Goal: Check status: Check status

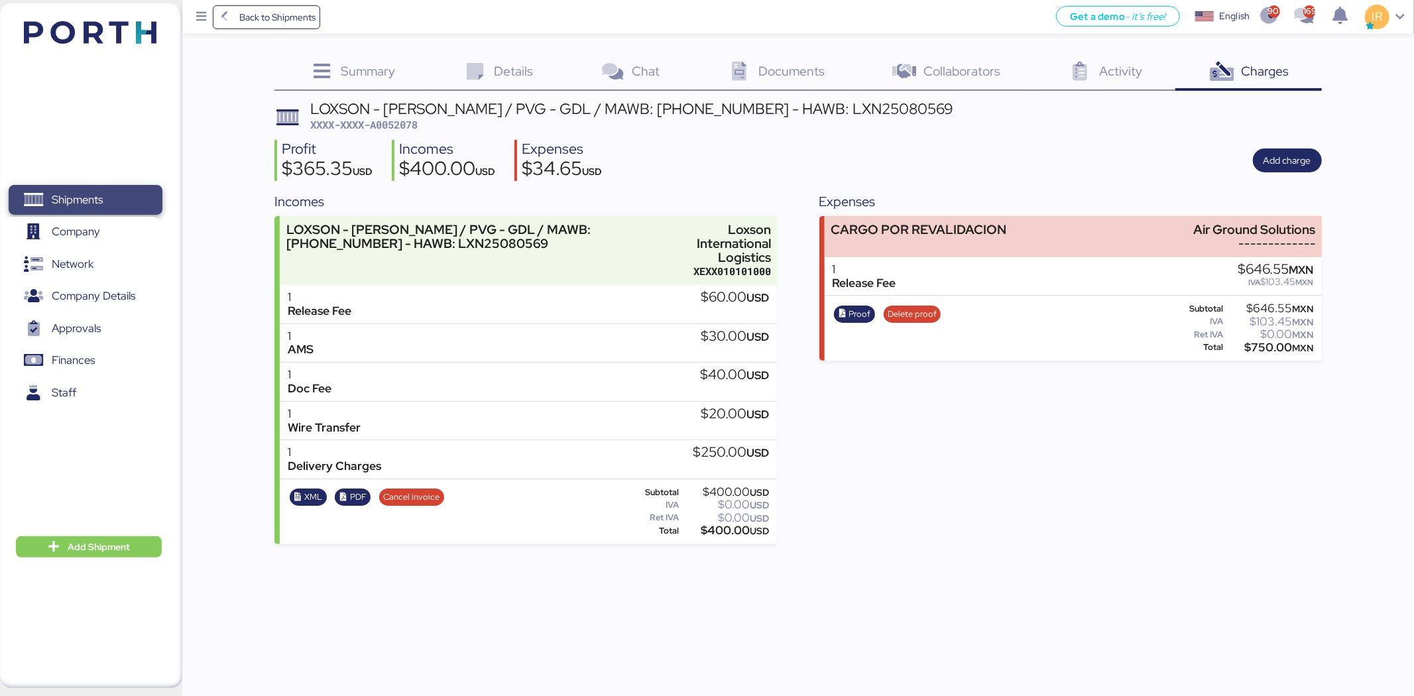
click at [77, 193] on span "Shipments" at bounding box center [77, 199] width 51 height 19
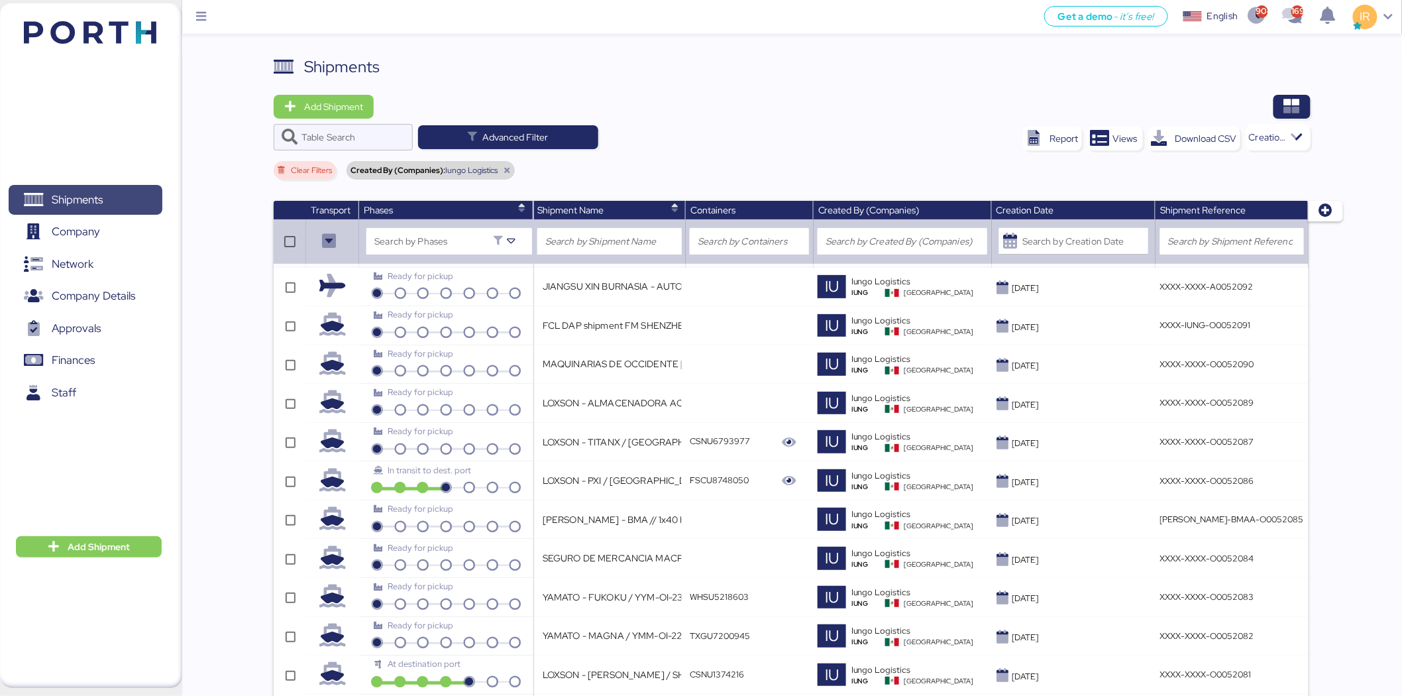
scroll to position [2387, 0]
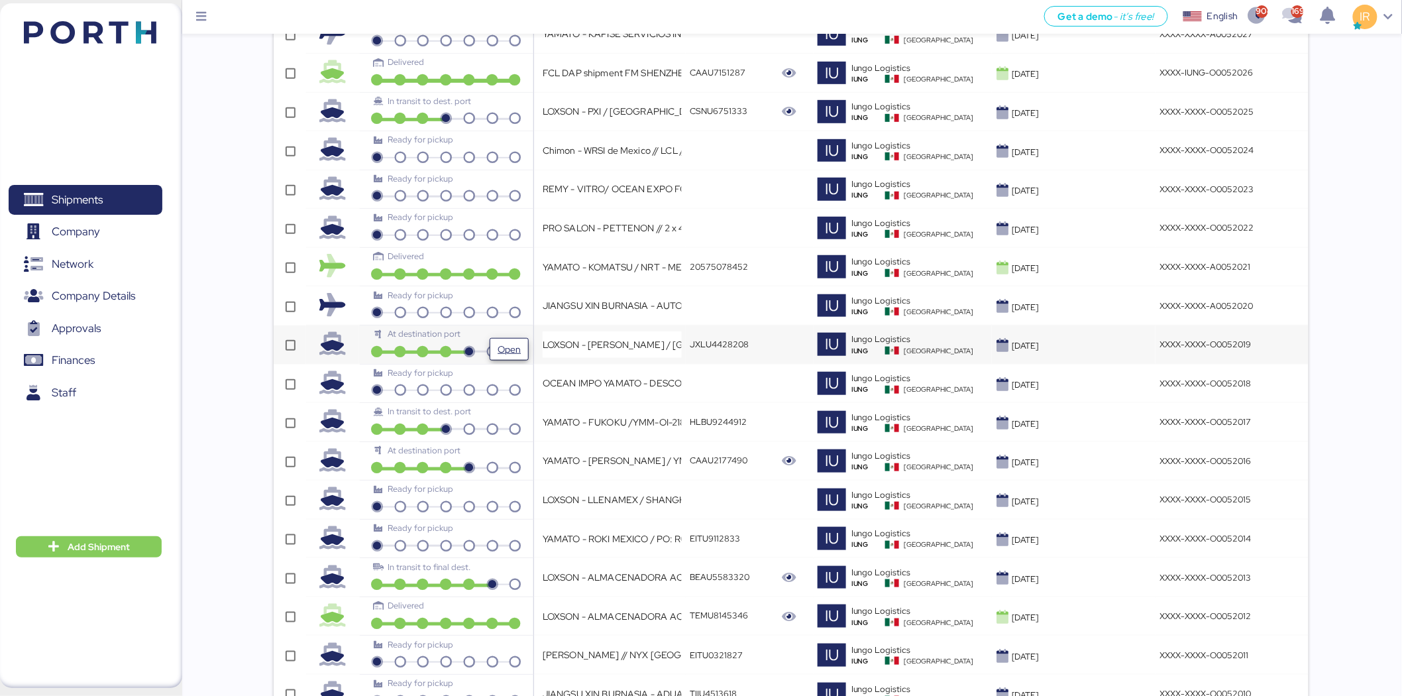
click at [524, 348] on span "Open" at bounding box center [509, 349] width 28 height 21
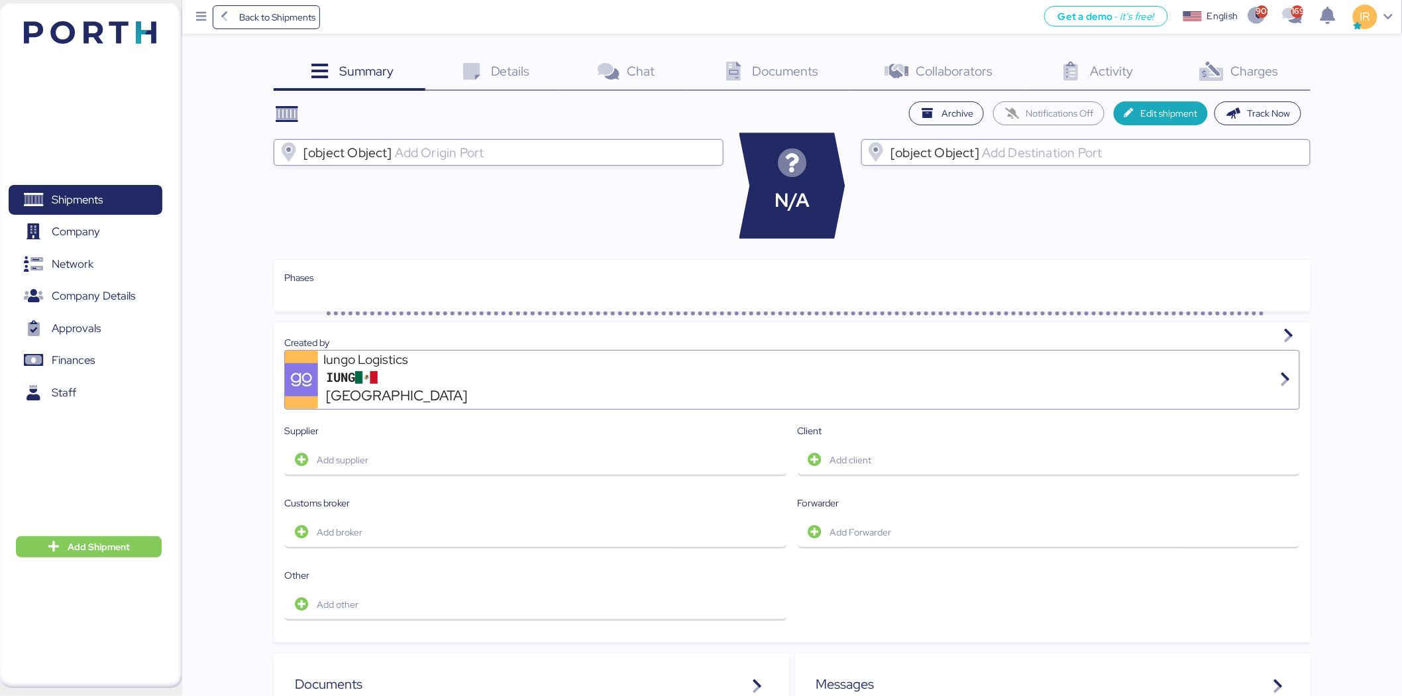
click at [1267, 62] on span "Charges" at bounding box center [1255, 70] width 48 height 17
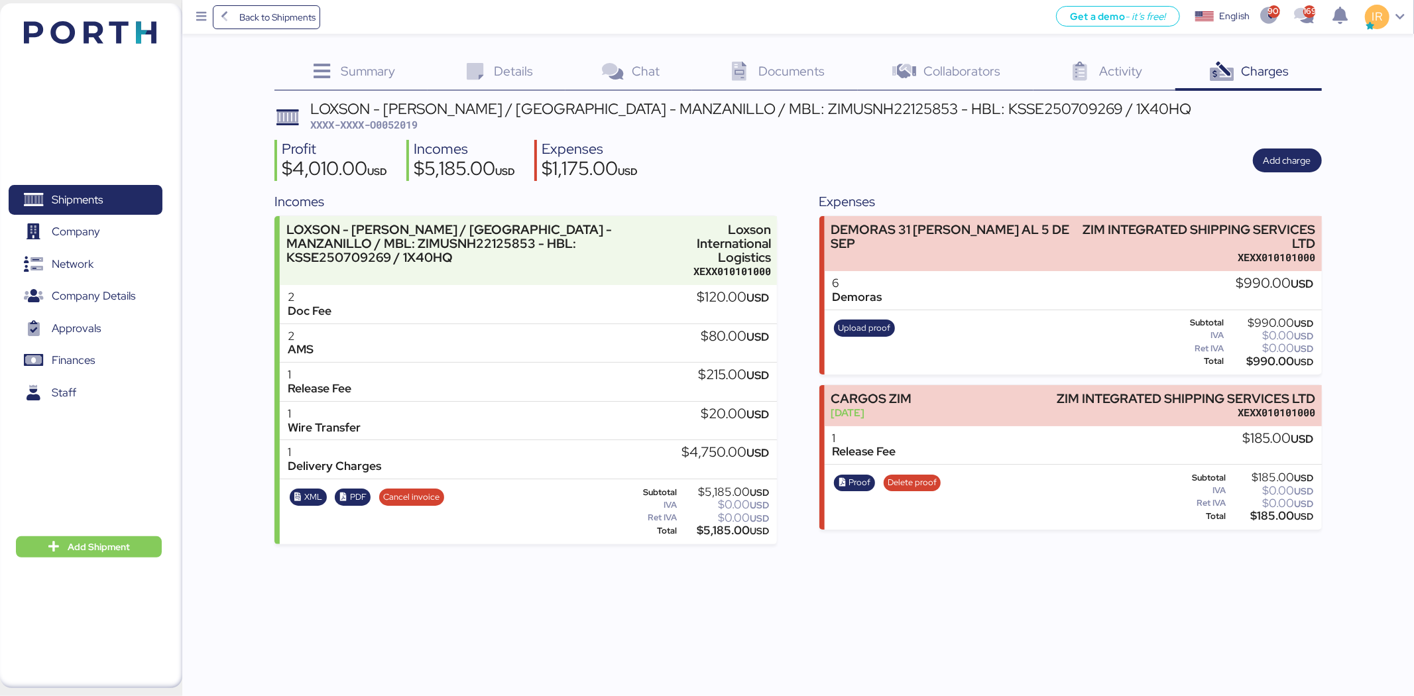
click at [492, 75] on div "Details 0" at bounding box center [496, 73] width 138 height 36
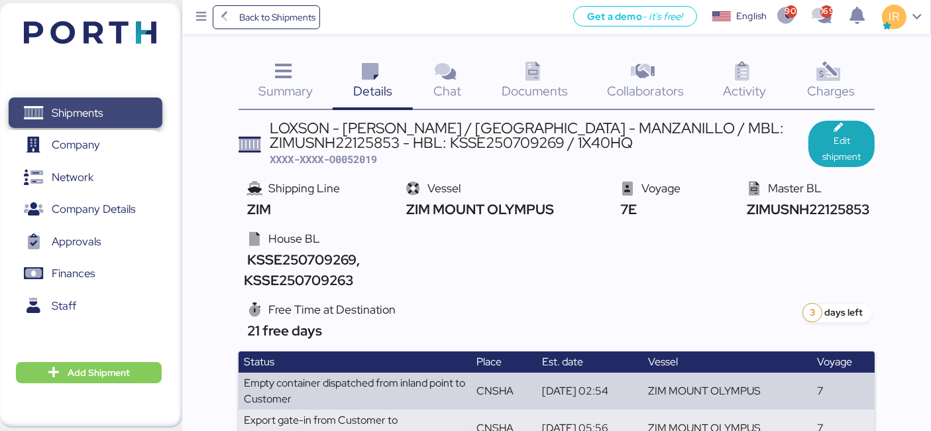
click at [87, 105] on span "Shipments" at bounding box center [77, 112] width 51 height 19
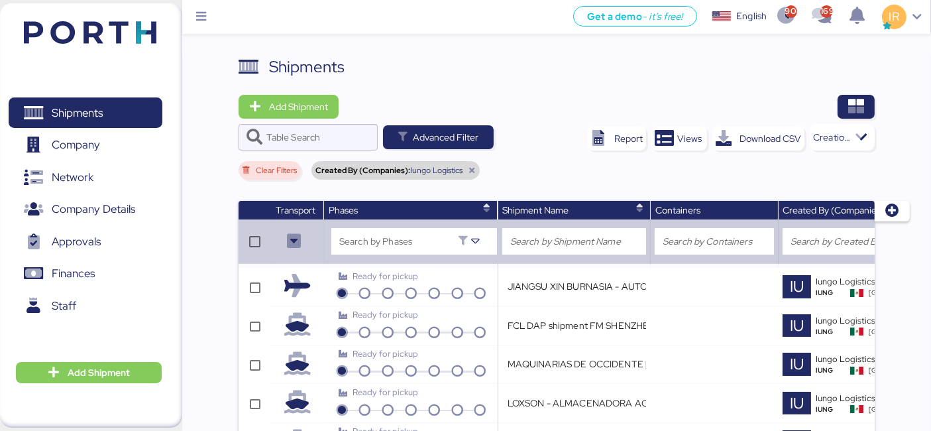
scroll to position [0, 392]
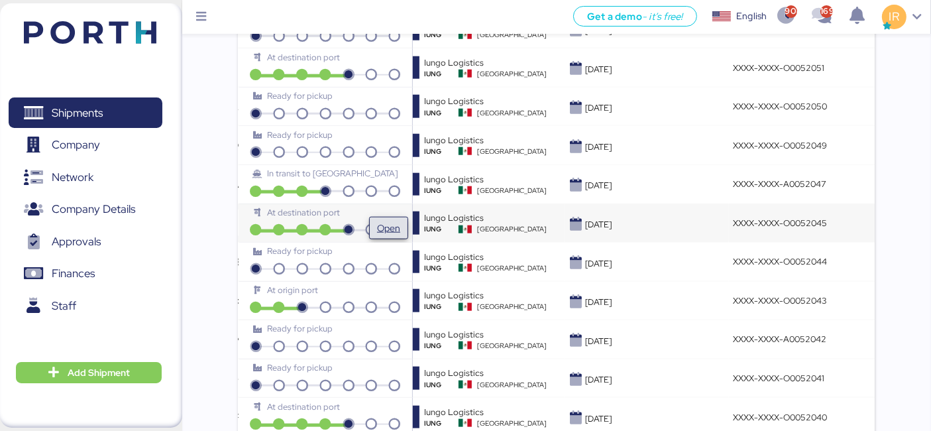
click at [374, 217] on span "Open" at bounding box center [388, 227] width 28 height 21
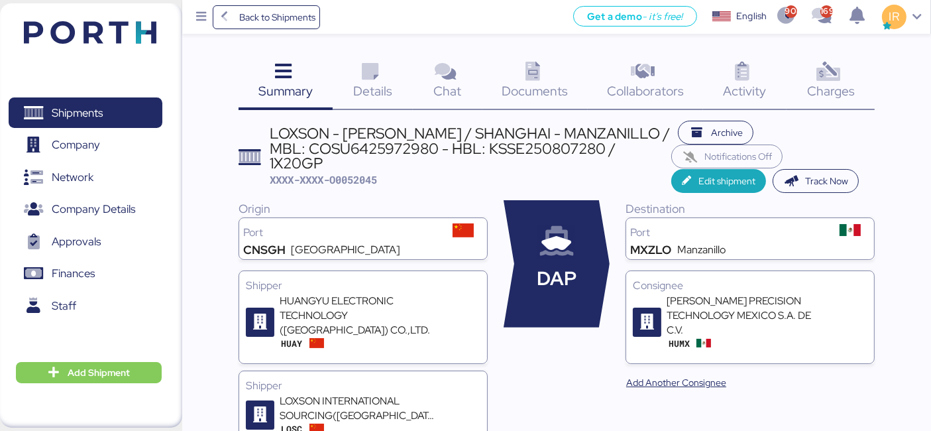
click at [816, 64] on icon at bounding box center [829, 71] width 28 height 19
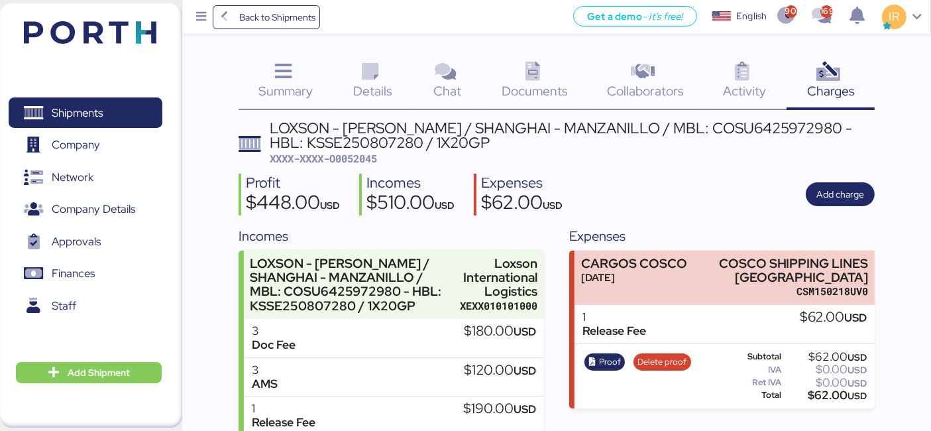
scroll to position [119, 0]
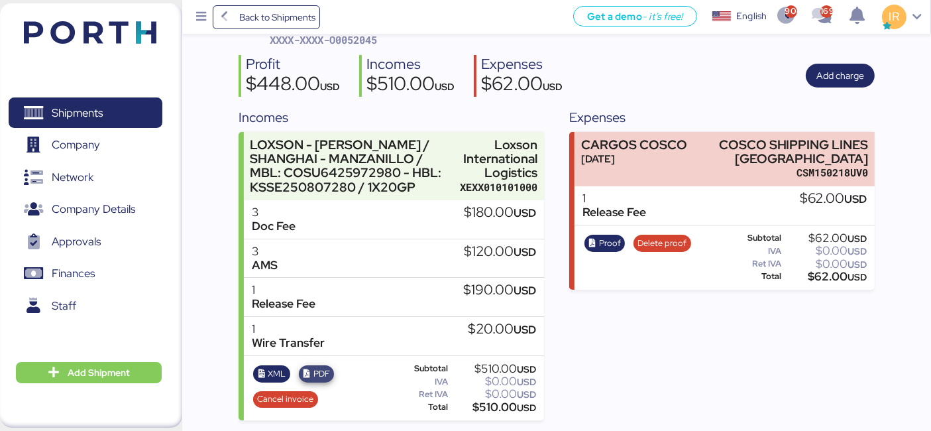
click at [314, 372] on span "PDF" at bounding box center [321, 373] width 17 height 15
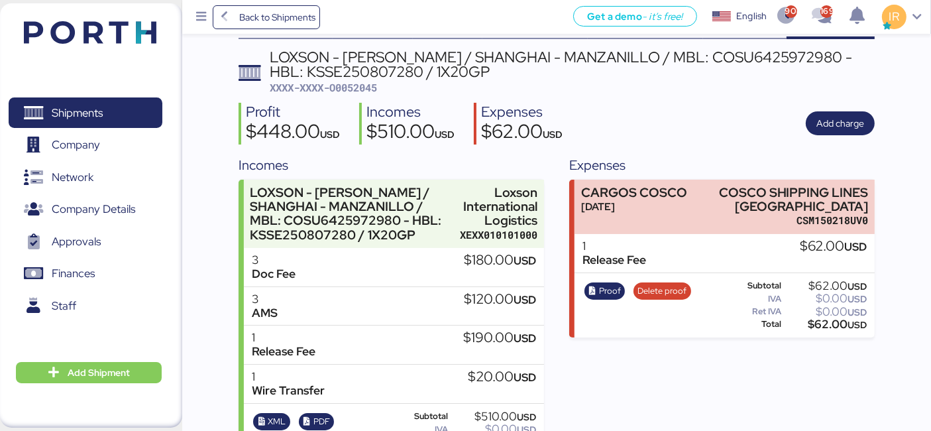
scroll to position [72, 0]
click at [407, 69] on div "LOXSON - [PERSON_NAME] / SHANGHAI - MANZANILLO / MBL: COSU6425972980 - HBL: KSS…" at bounding box center [572, 64] width 605 height 30
click at [276, 12] on span "Back to Shipments" at bounding box center [277, 17] width 76 height 16
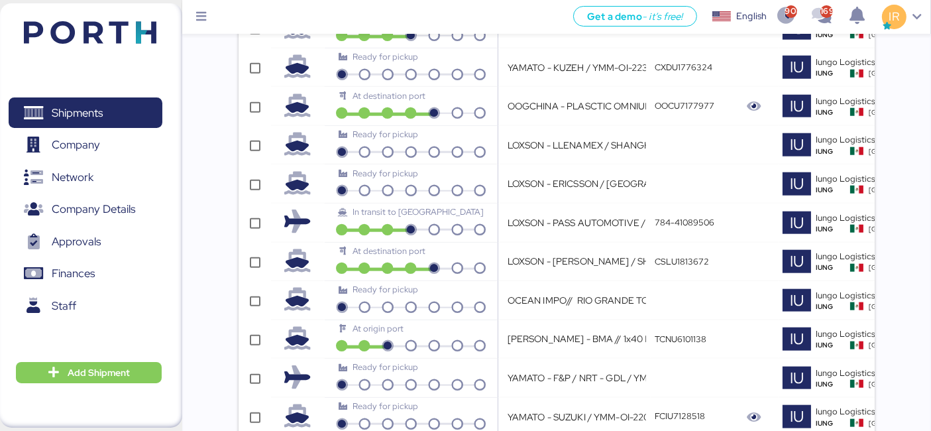
scroll to position [0, 392]
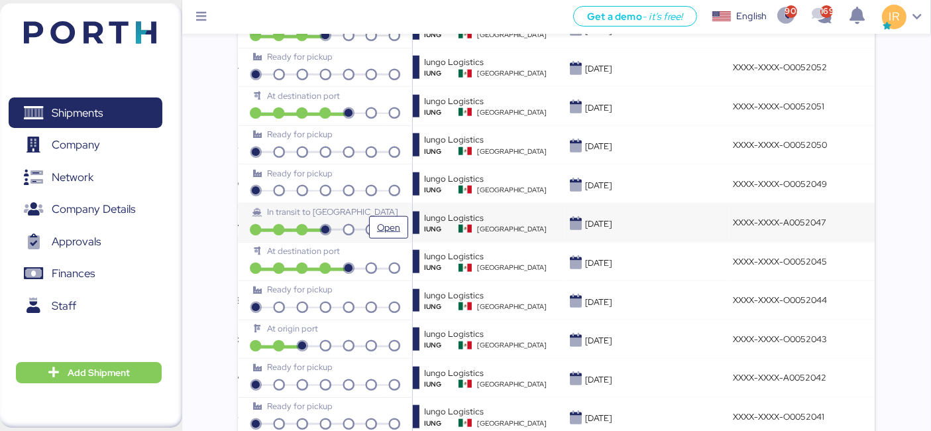
click at [367, 206] on span "In transit to [GEOGRAPHIC_DATA]" at bounding box center [332, 211] width 131 height 11
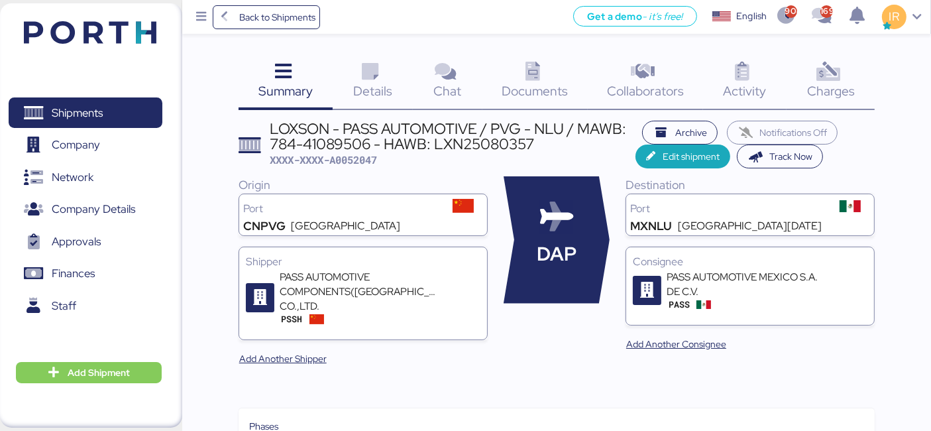
click at [813, 76] on div "Charges 0" at bounding box center [831, 82] width 88 height 55
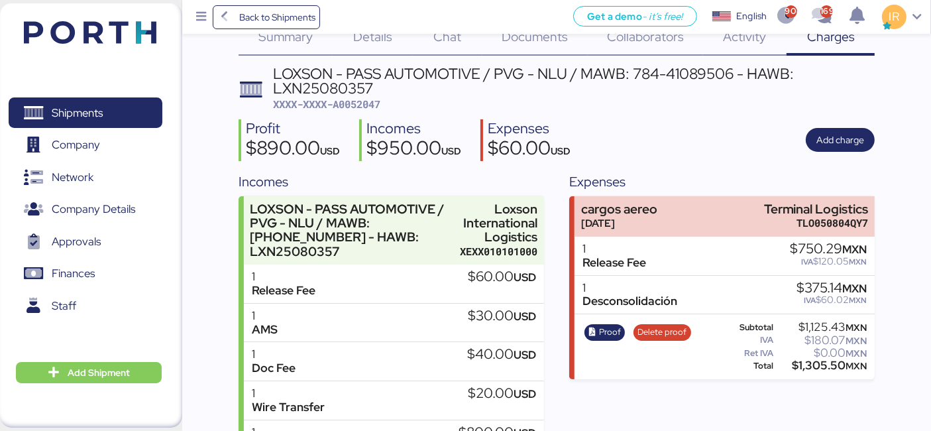
scroll to position [46, 0]
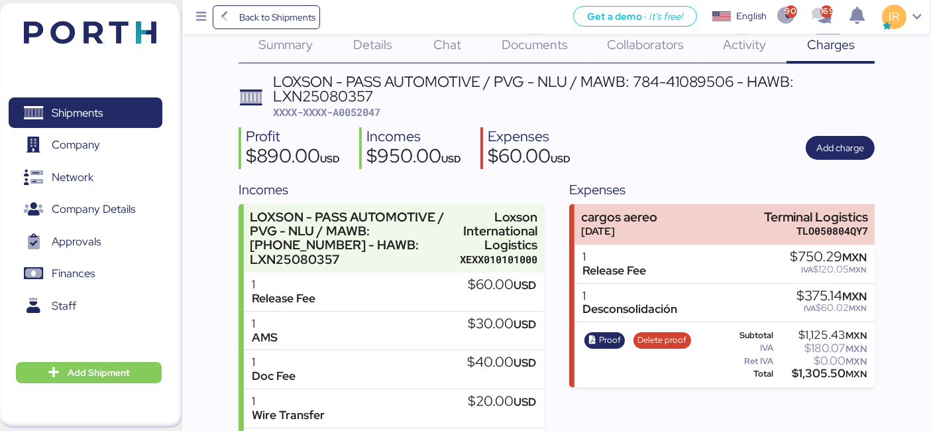
click at [366, 107] on span "XXXX-XXXX-A0052047" at bounding box center [326, 111] width 107 height 13
copy span "A0052047"
